Goal: Task Accomplishment & Management: Complete application form

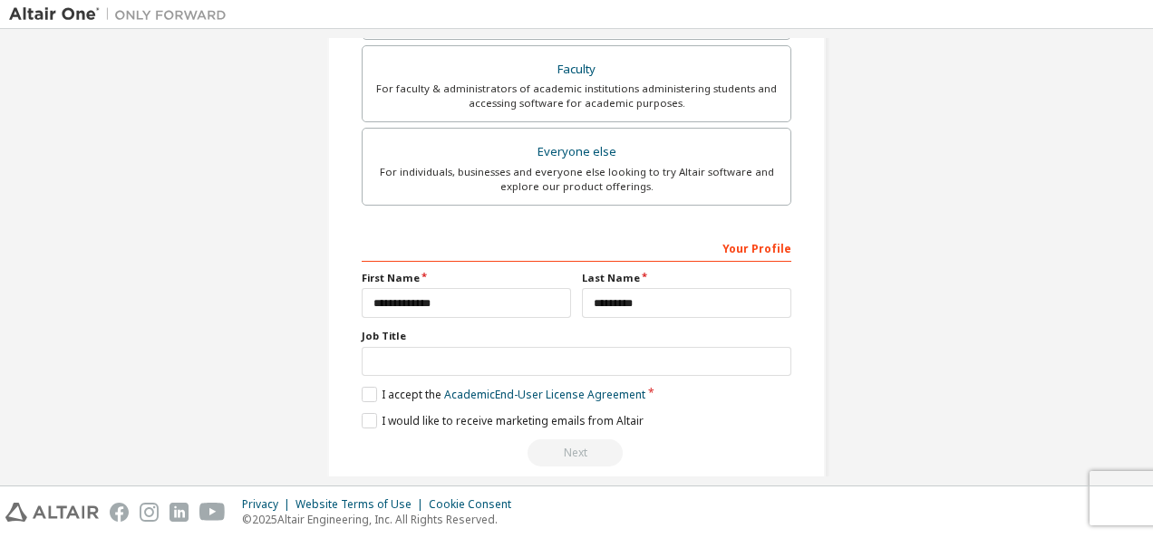
scroll to position [516, 0]
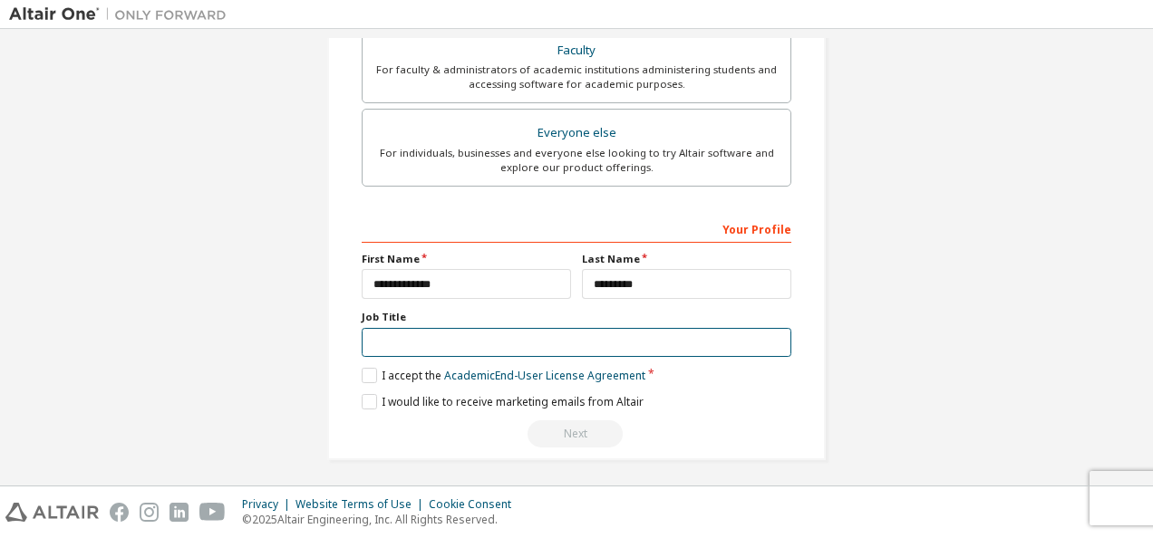
click at [613, 332] on input "text" at bounding box center [577, 343] width 430 height 30
type input "*******"
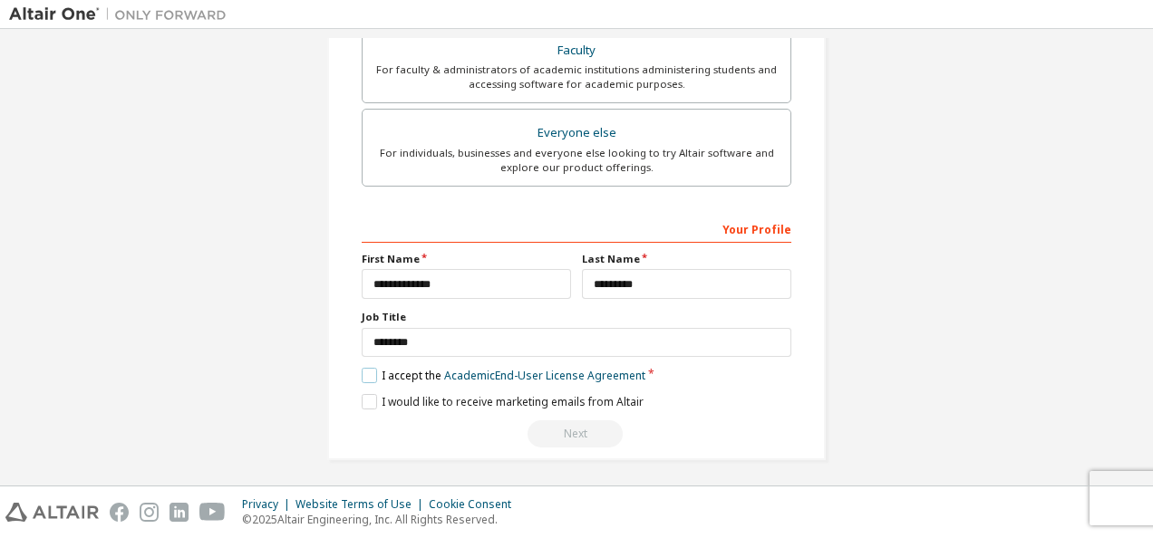
click at [363, 374] on label "I accept the Academic End-User License Agreement" at bounding box center [504, 375] width 284 height 15
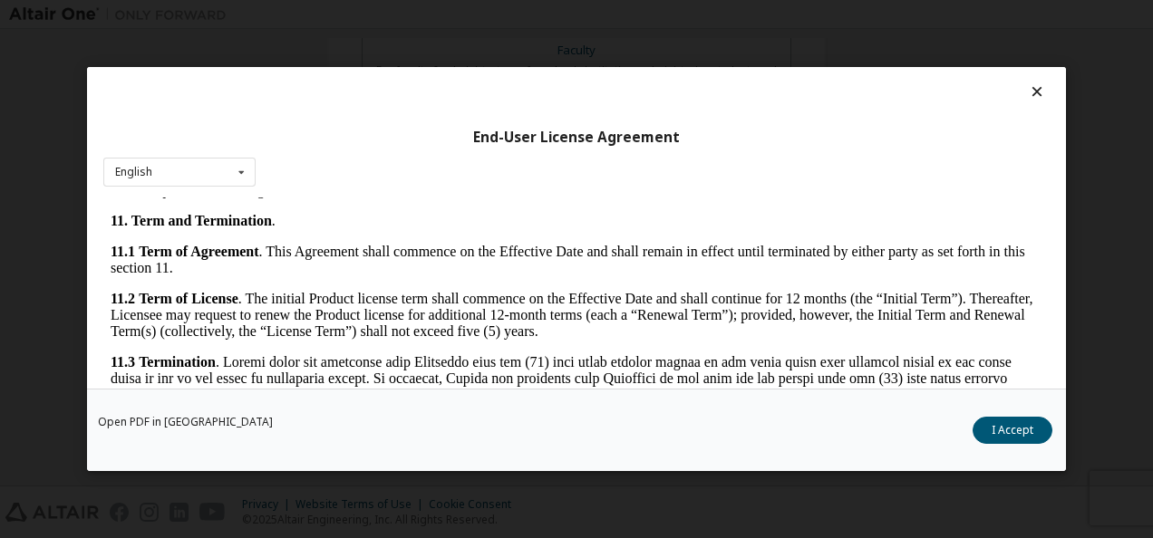
scroll to position [3025, 0]
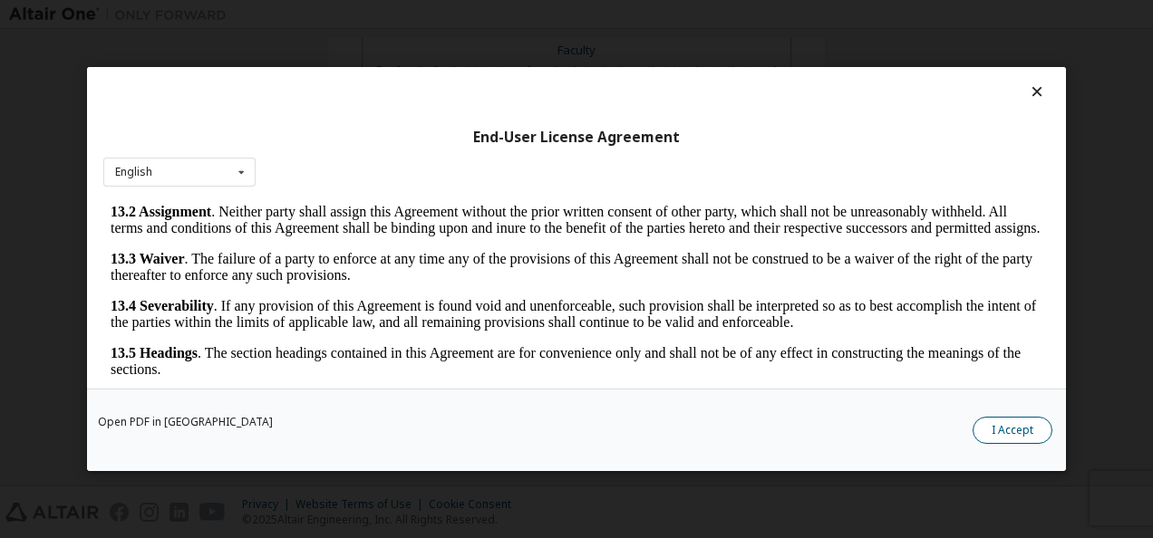
click at [1002, 428] on button "I Accept" at bounding box center [1012, 430] width 80 height 27
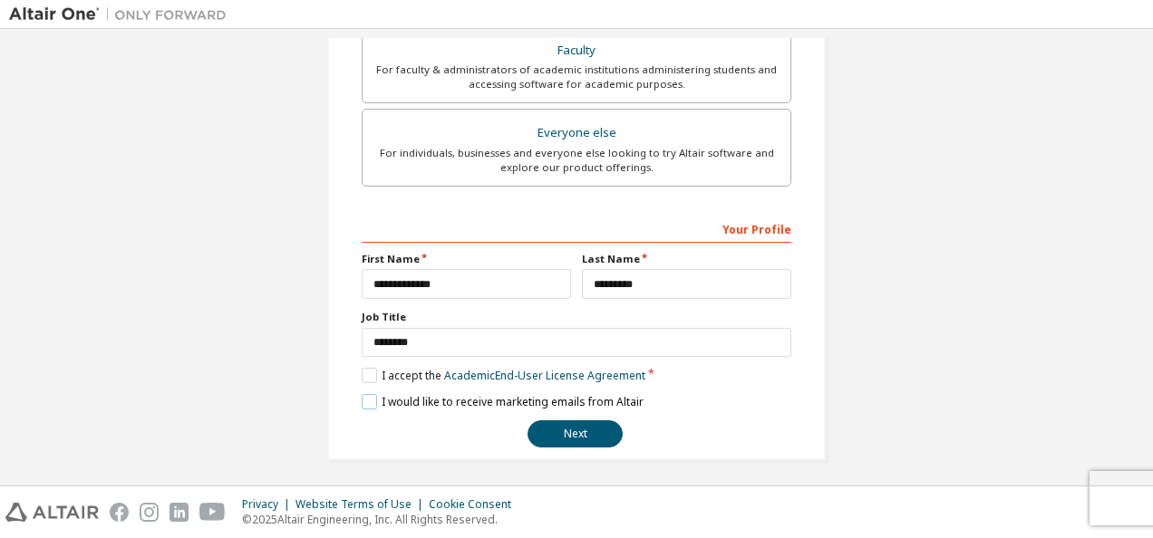
click at [362, 401] on label "I would like to receive marketing emails from Altair" at bounding box center [503, 401] width 282 height 15
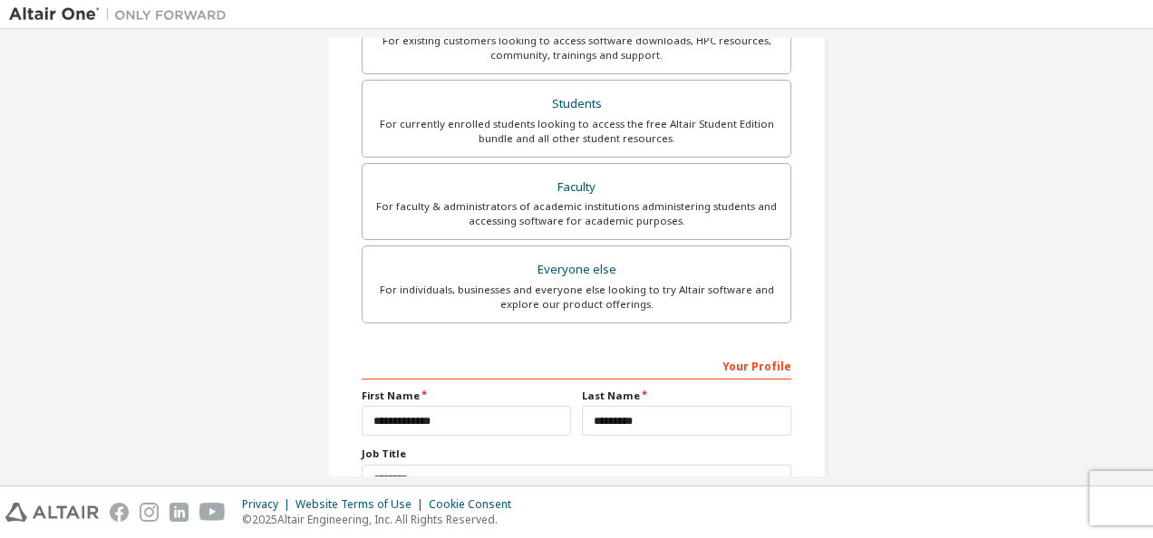
scroll to position [517, 0]
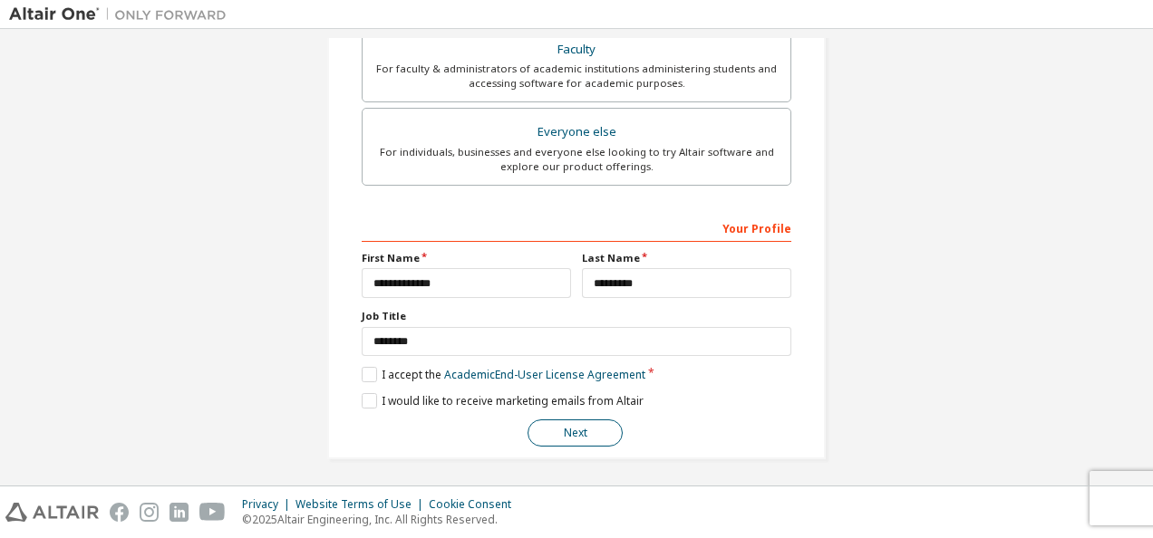
click at [559, 431] on button "Next" at bounding box center [574, 433] width 95 height 27
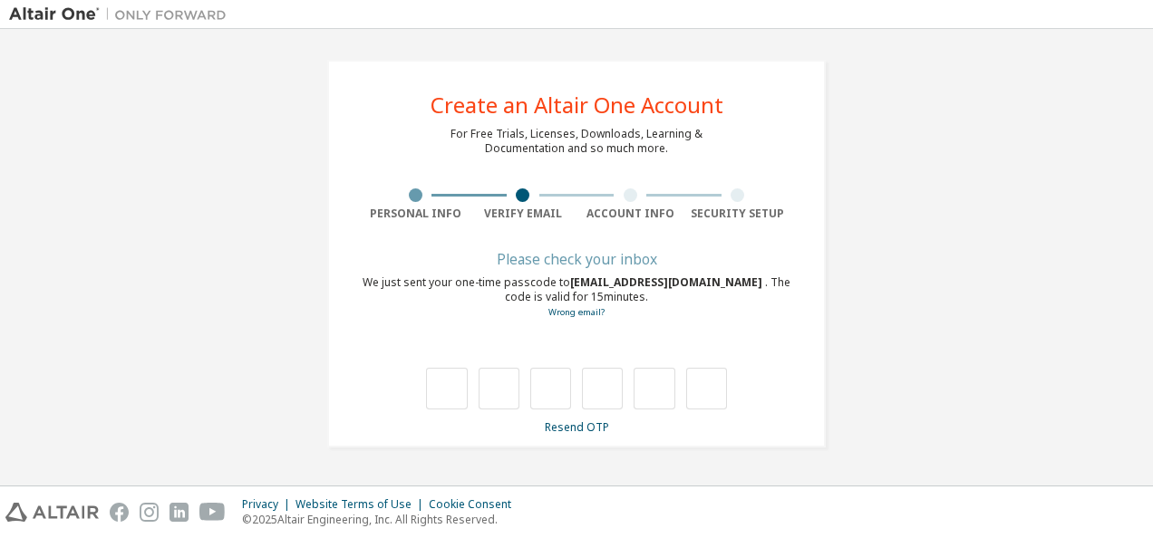
type input "*"
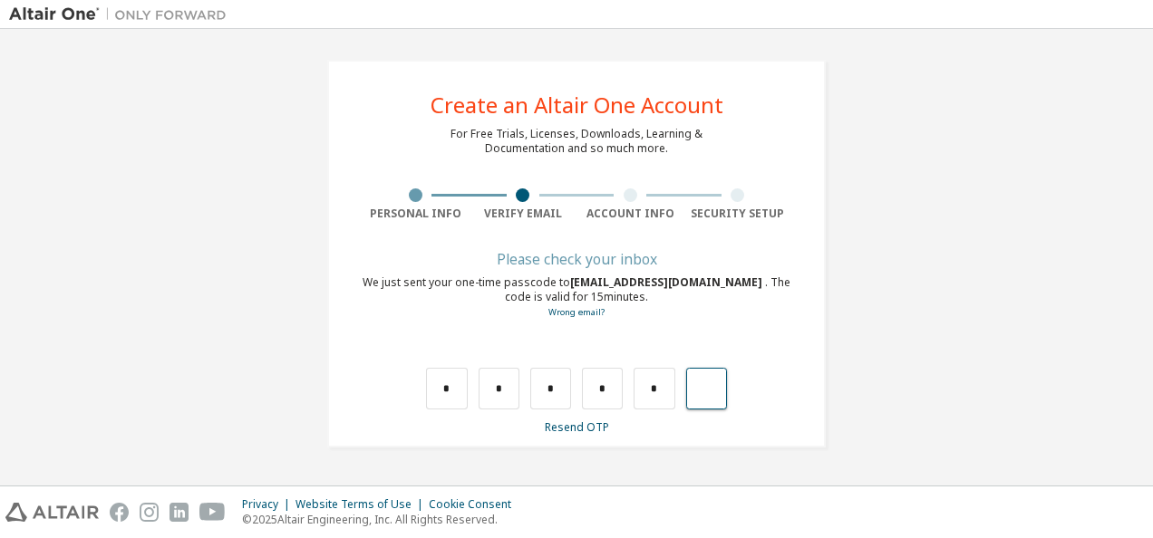
type input "*"
